Goal: Answer question/provide support: Share knowledge or assist other users

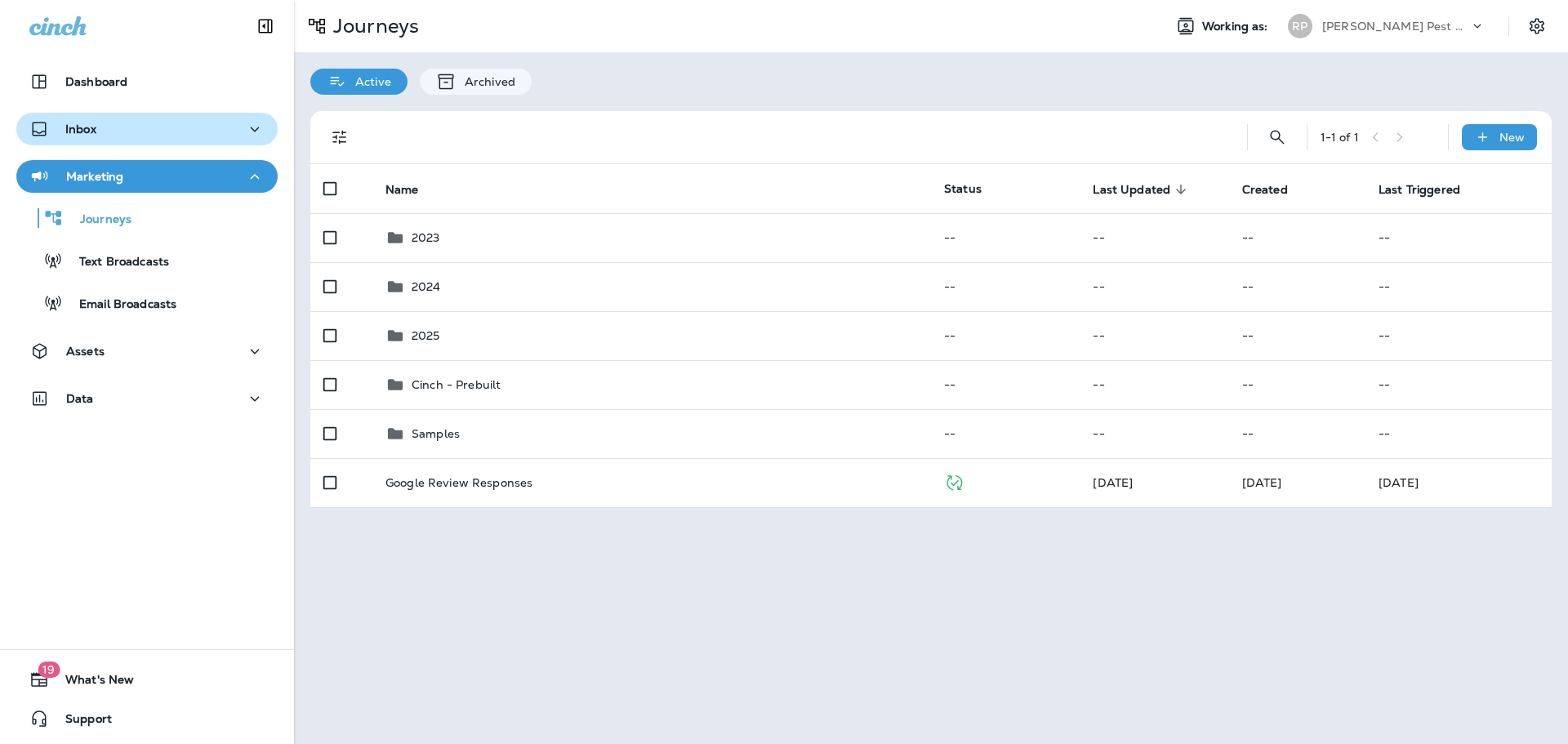
click at [87, 134] on p "Inbox" at bounding box center [80, 128] width 31 height 13
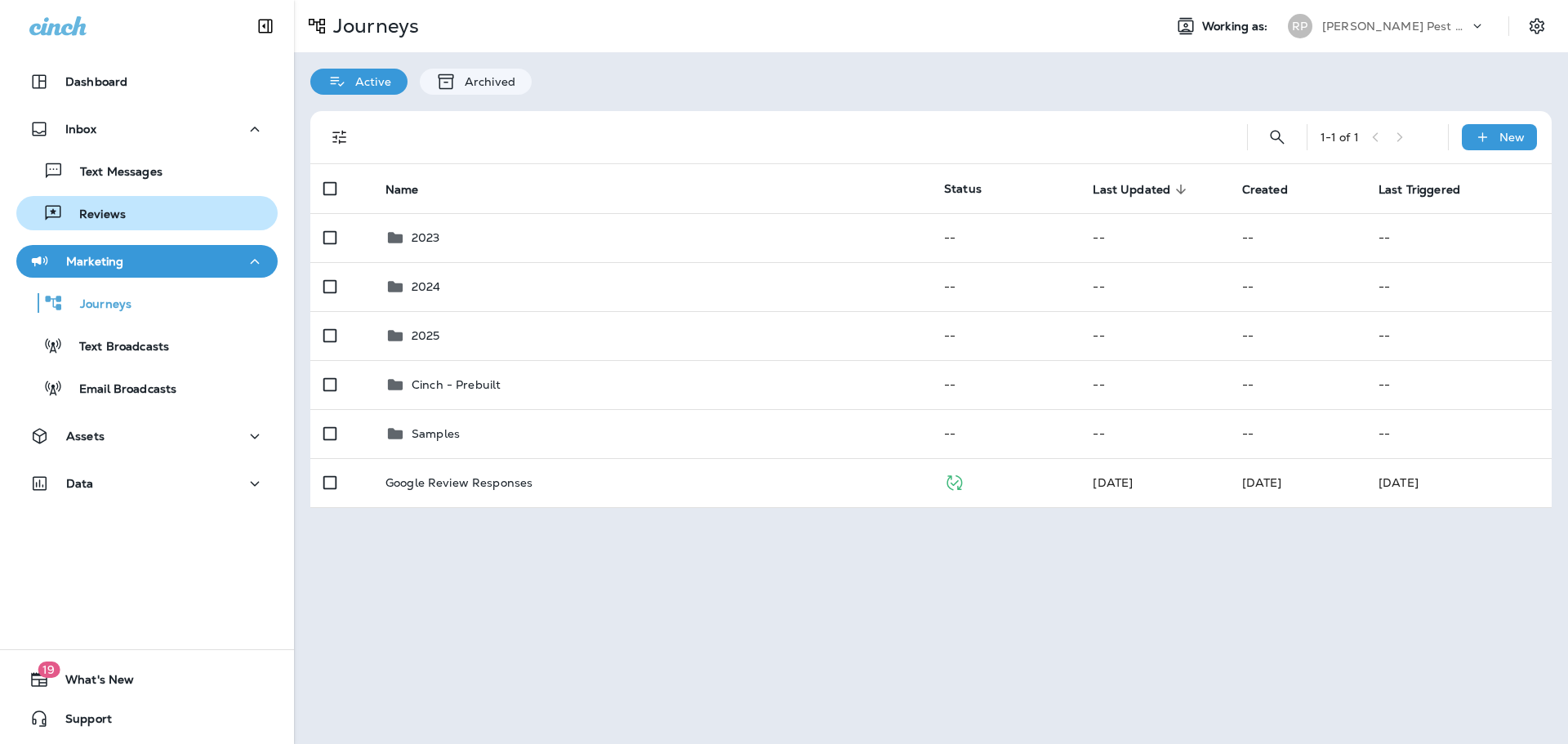
click at [110, 211] on p "Reviews" at bounding box center [93, 215] width 62 height 15
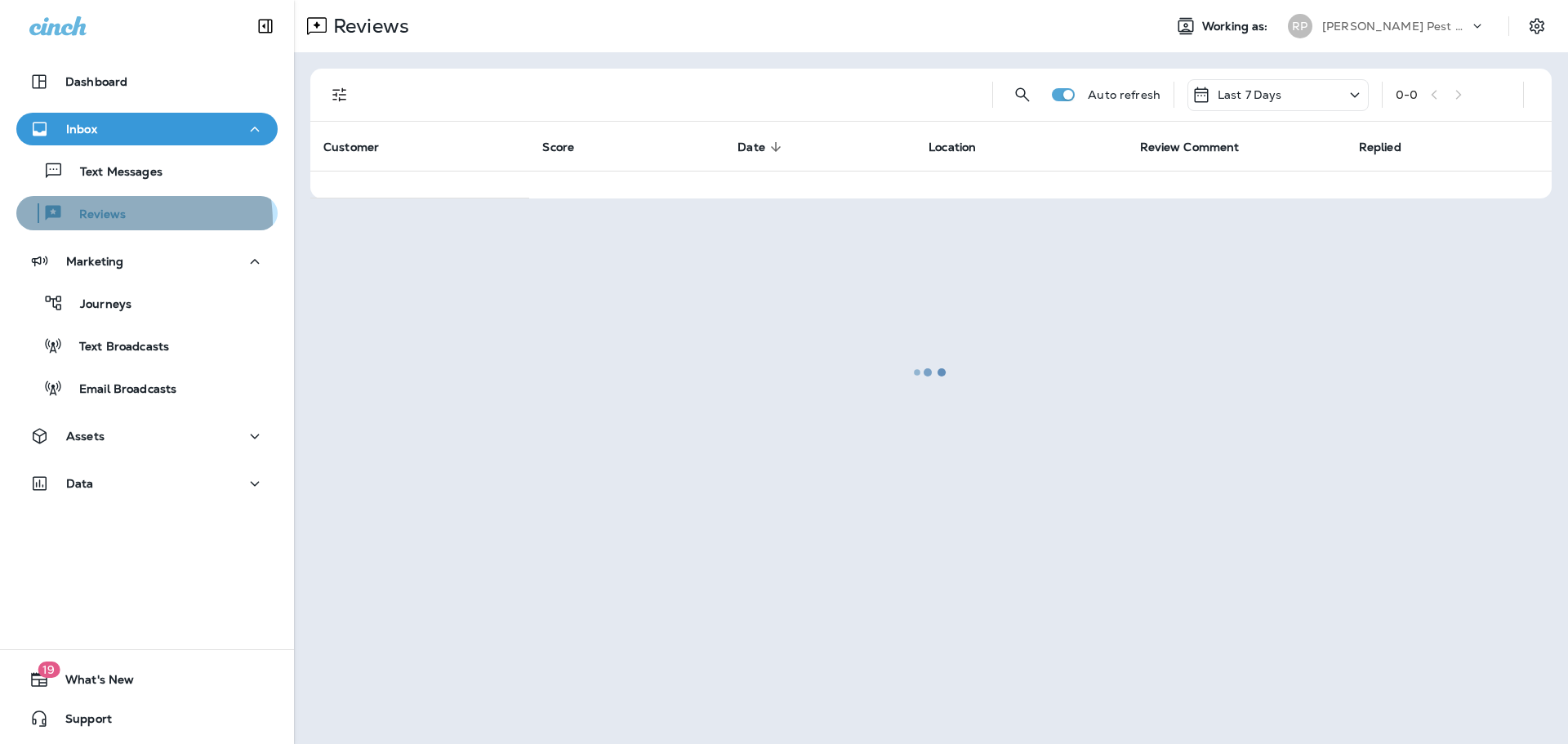
click at [101, 223] on div "Reviews" at bounding box center [74, 213] width 103 height 25
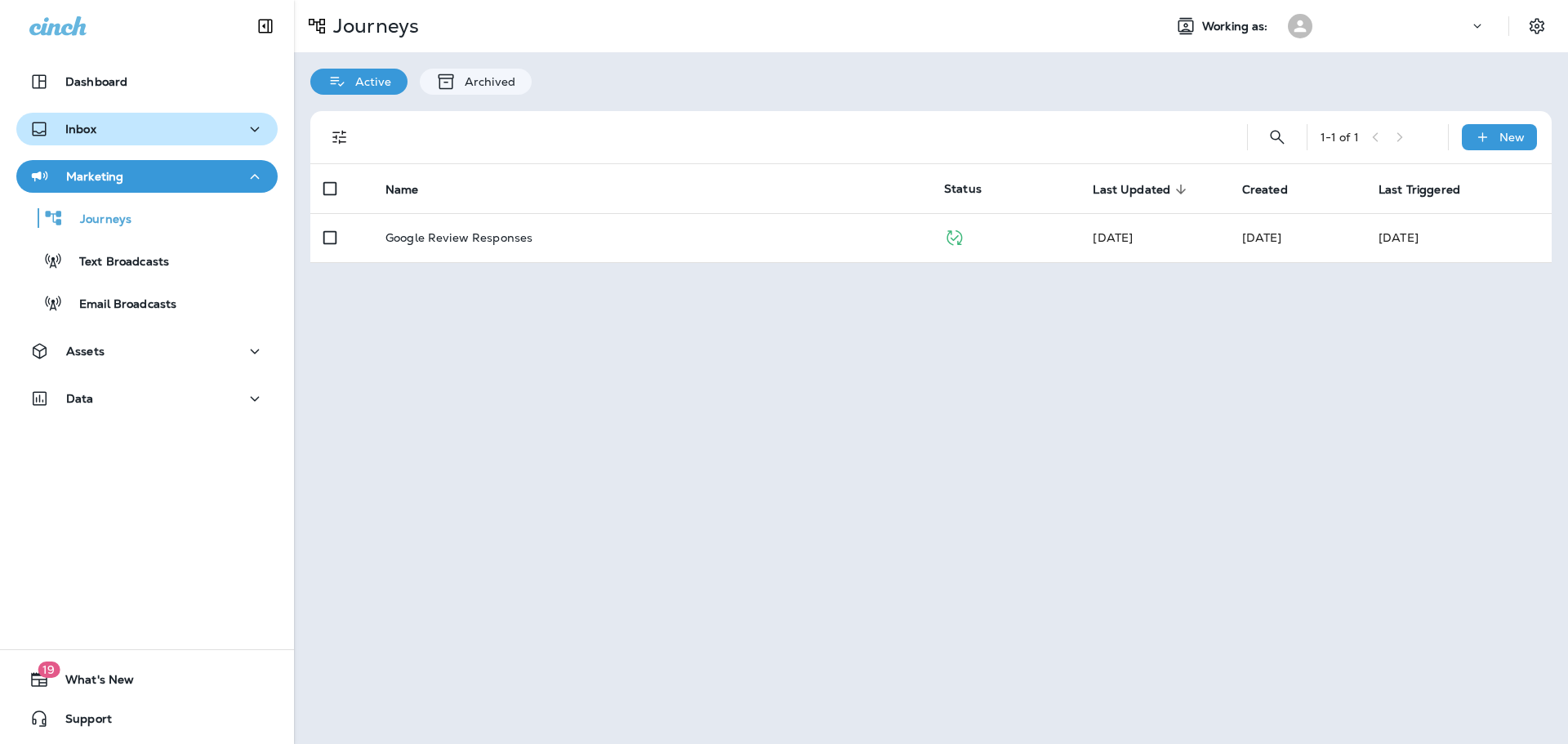
click at [148, 126] on div "Inbox" at bounding box center [146, 129] width 235 height 21
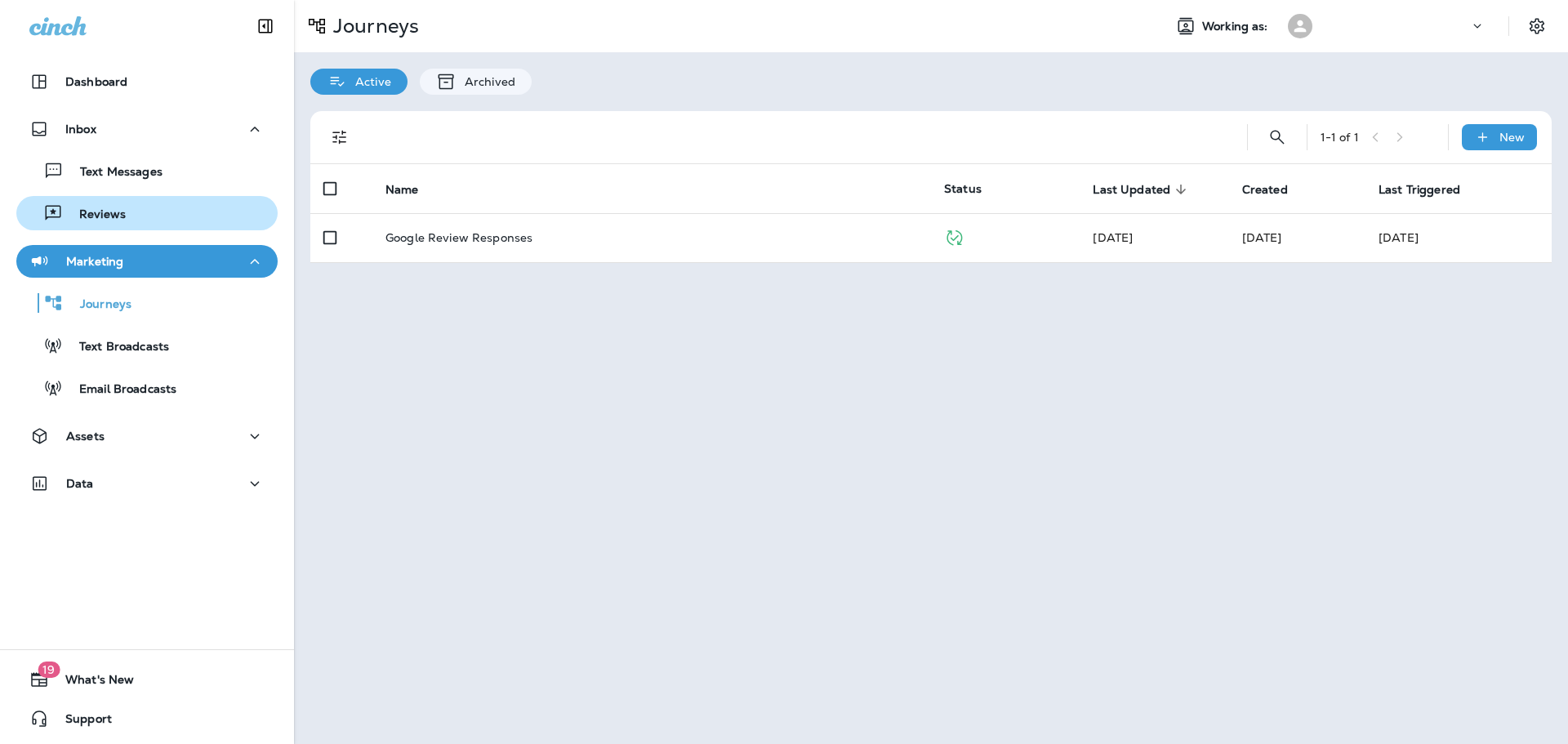
click at [124, 215] on div "Reviews" at bounding box center [147, 213] width 248 height 25
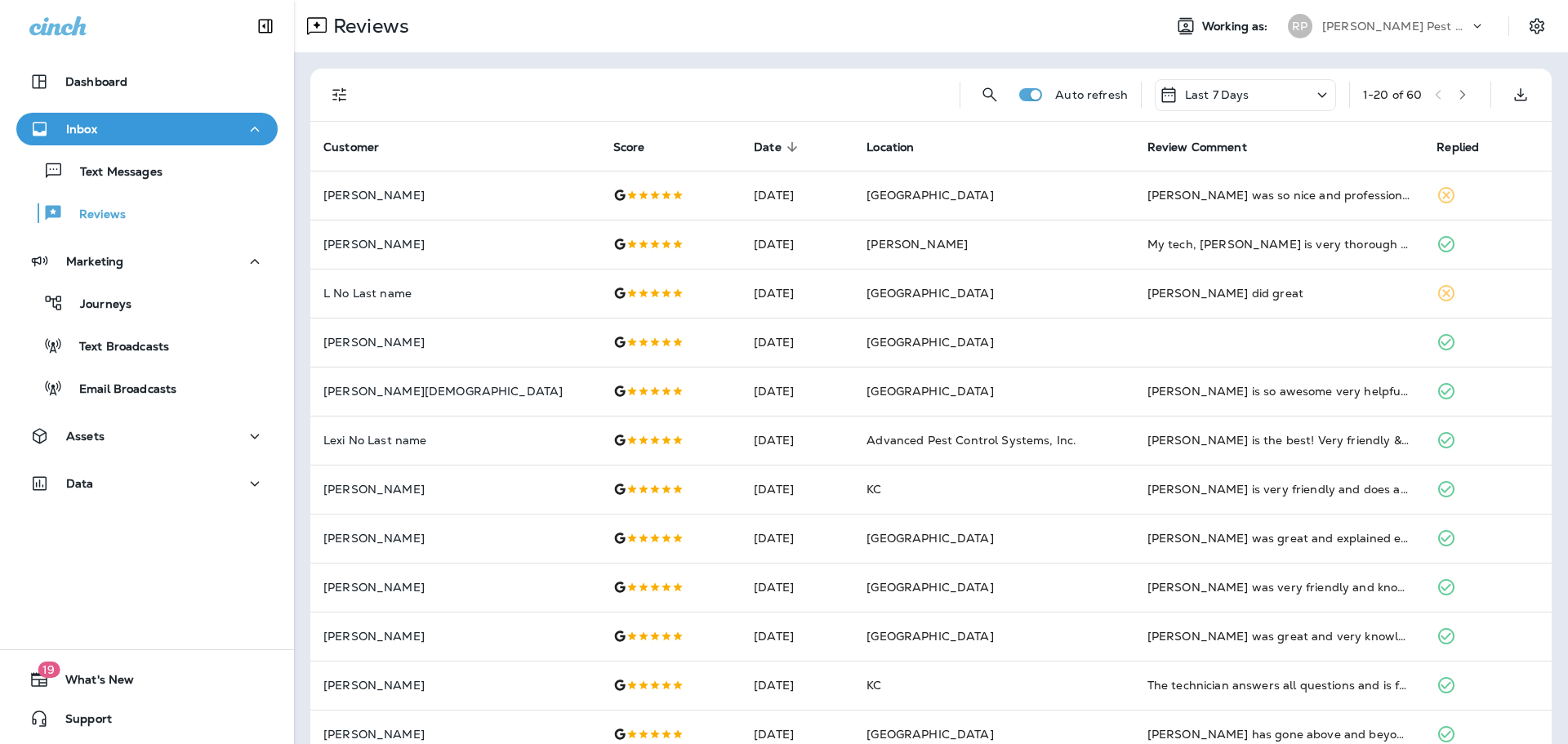
click at [754, 146] on span "Date sorted descending" at bounding box center [778, 146] width 49 height 15
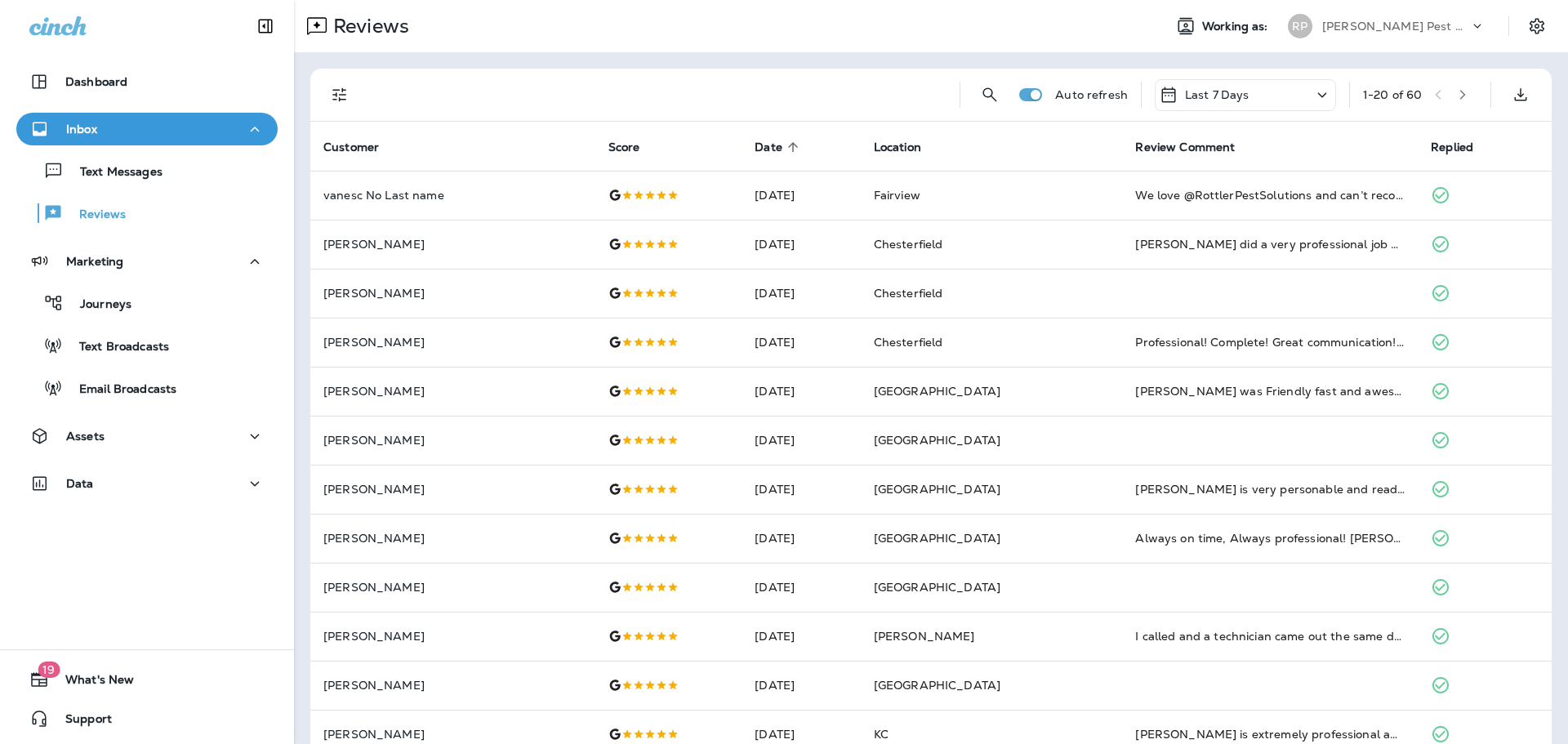
click at [743, 136] on th "Date sorted ascending" at bounding box center [800, 146] width 118 height 49
click at [786, 146] on icon at bounding box center [793, 146] width 15 height 15
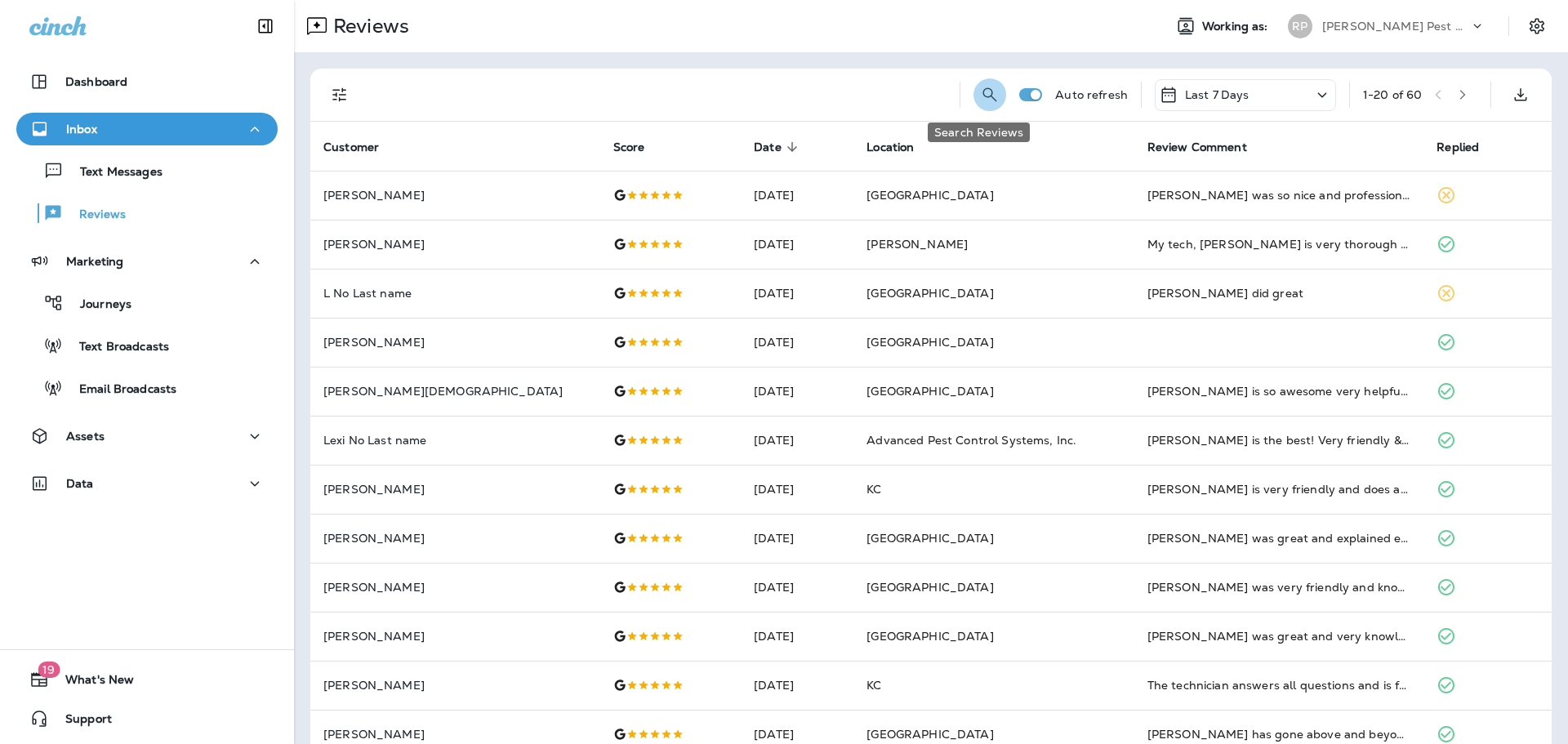
click at [987, 92] on button "Search Reviews" at bounding box center [989, 95] width 33 height 33
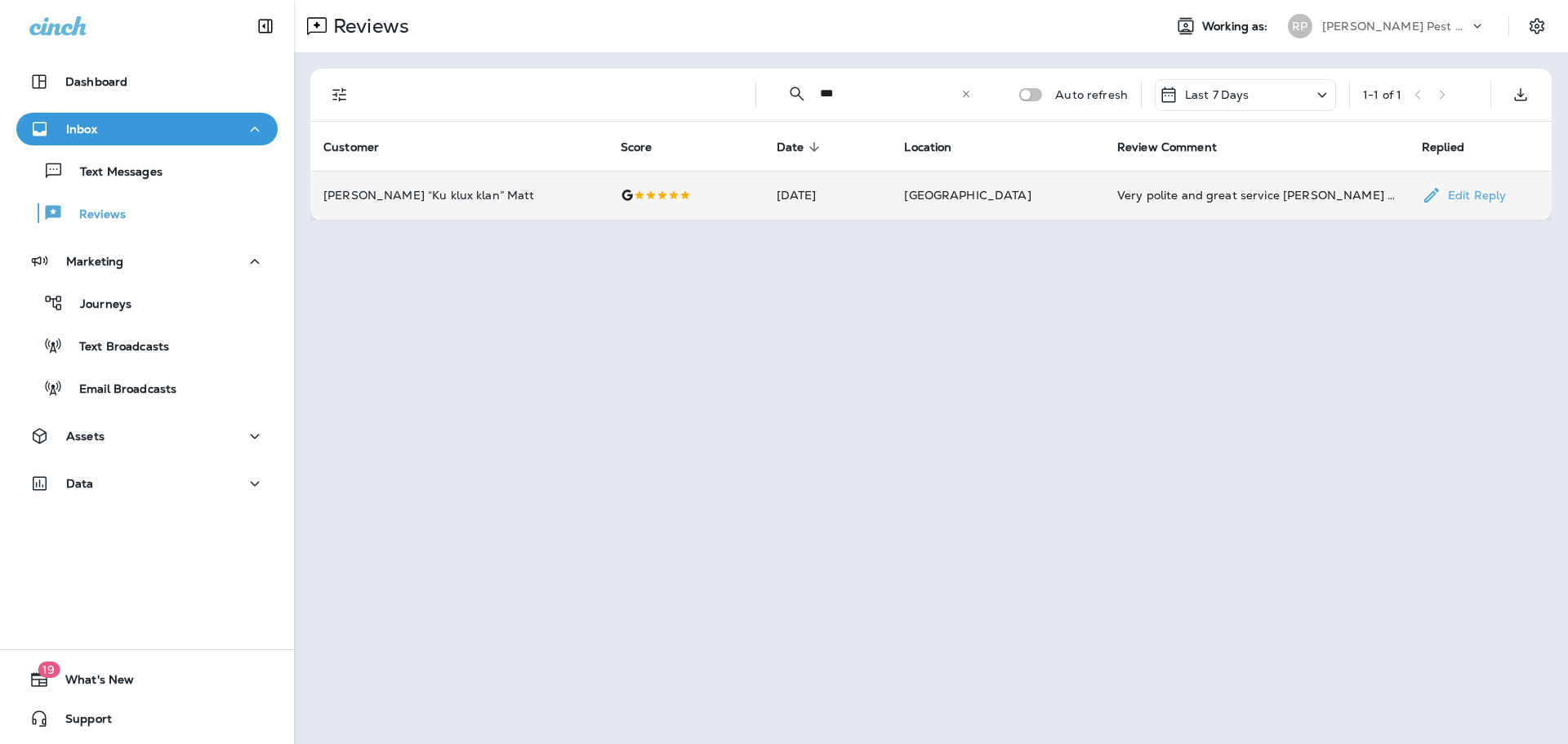
type input "***"
click at [1456, 190] on p "Edit Reply" at bounding box center [1473, 194] width 64 height 13
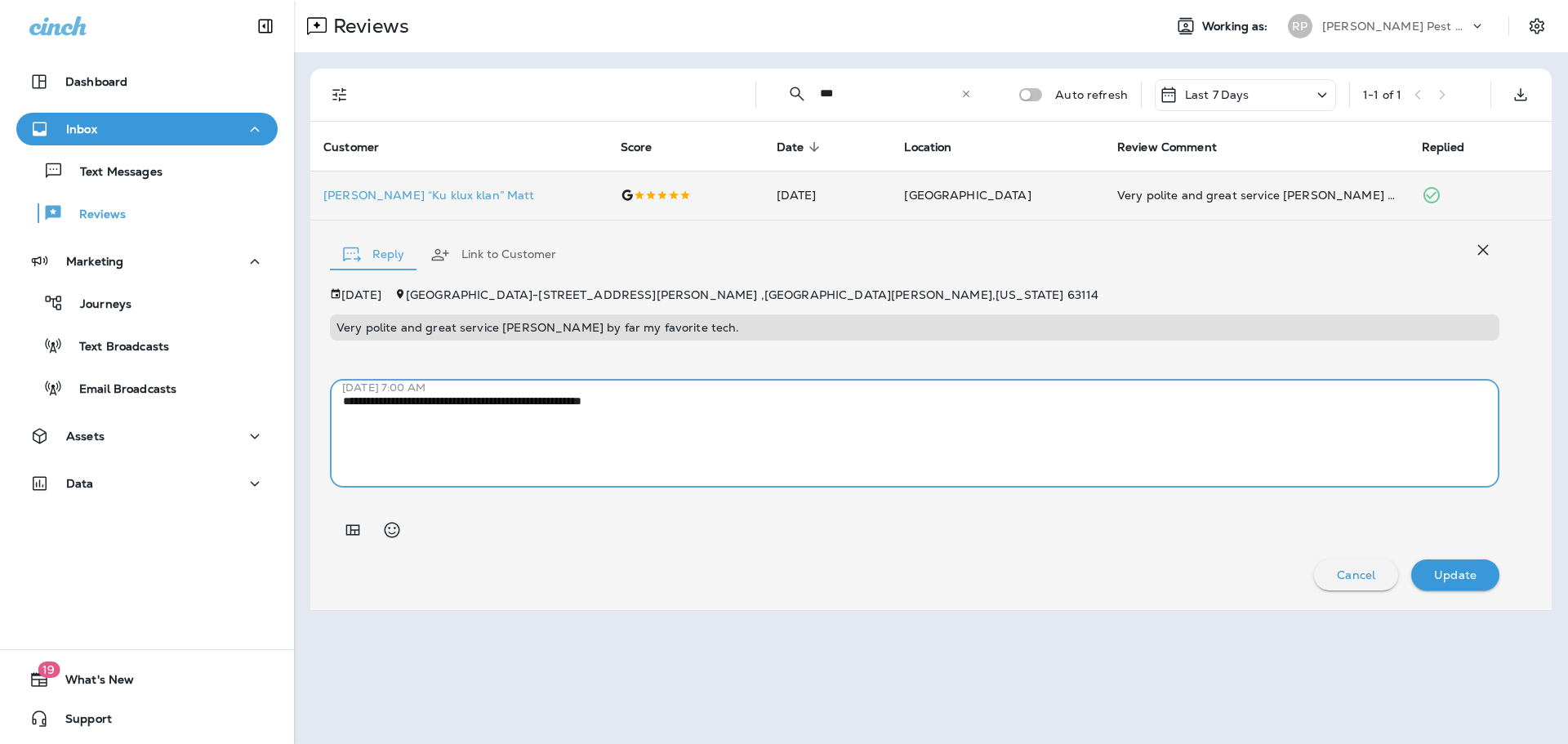
drag, startPoint x: 686, startPoint y: 400, endPoint x: 424, endPoint y: 417, distance: 262.6
click at [424, 417] on textarea "**********" at bounding box center [915, 433] width 1143 height 81
type textarea "**********"
click at [1476, 579] on p "Update" at bounding box center [1455, 574] width 43 height 13
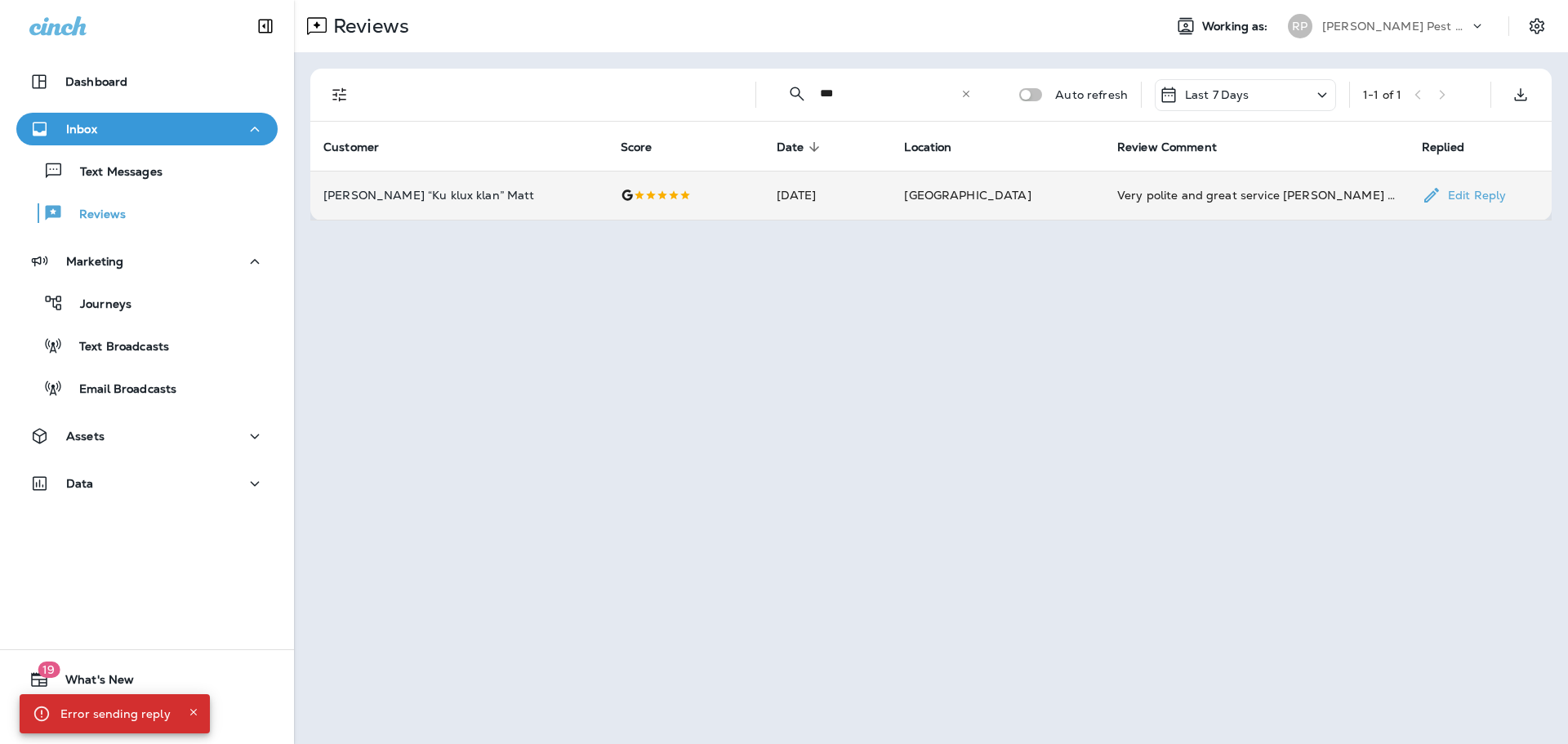
click at [1441, 197] on p "Edit Reply" at bounding box center [1473, 194] width 64 height 13
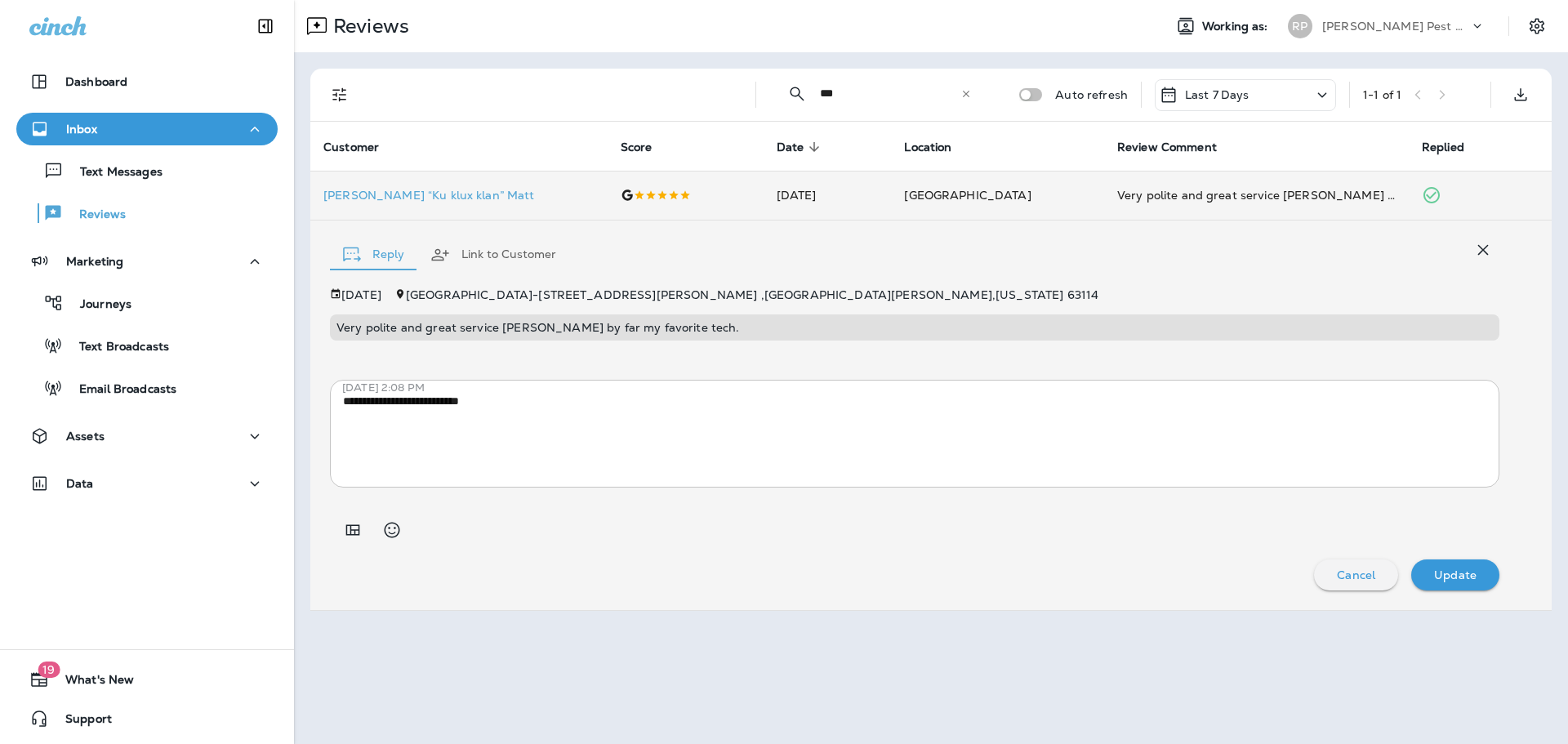
click at [1464, 574] on p "Update" at bounding box center [1455, 574] width 43 height 13
